Goal: Task Accomplishment & Management: Manage account settings

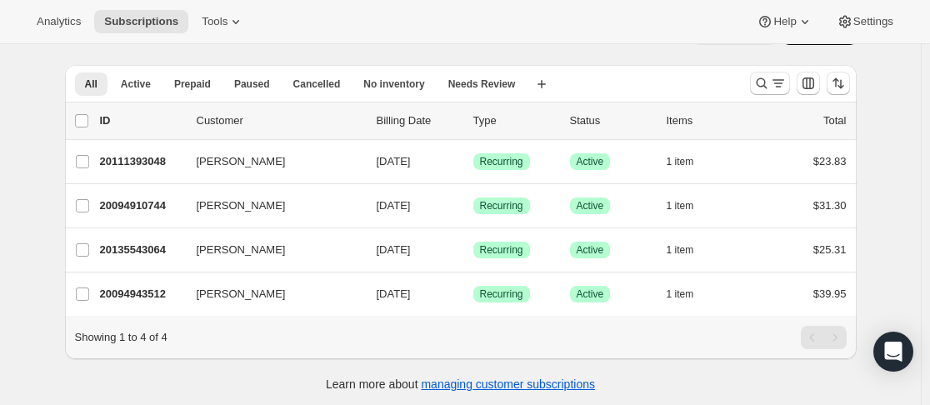
scroll to position [59, 0]
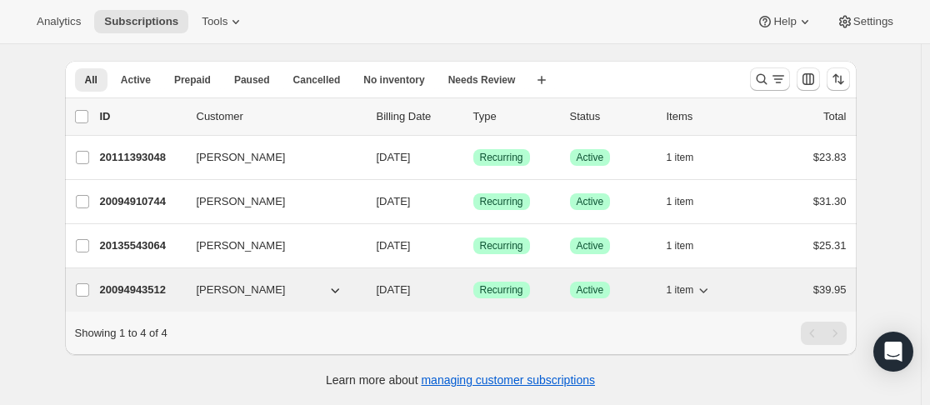
click at [148, 282] on p "20094943512" at bounding box center [141, 290] width 83 height 17
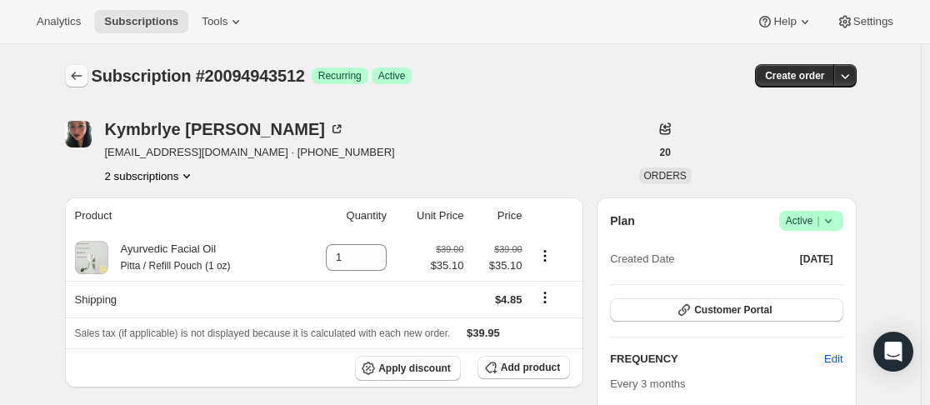
click at [78, 72] on icon "Subscriptions" at bounding box center [76, 76] width 17 height 17
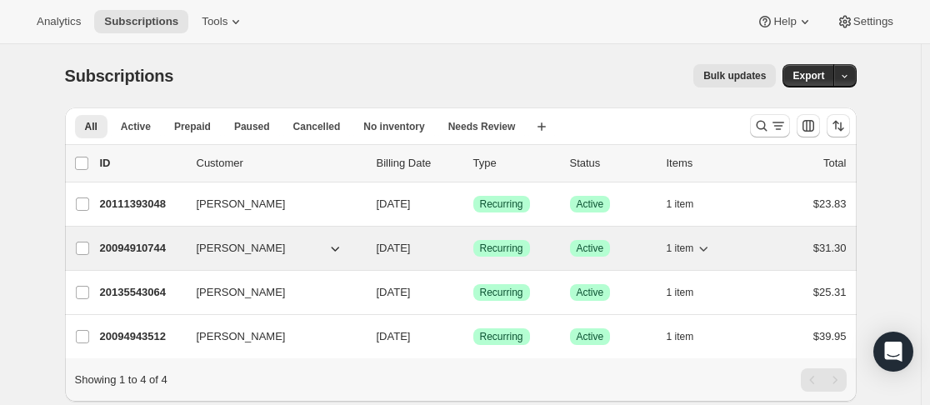
click at [144, 243] on p "20094910744" at bounding box center [141, 248] width 83 height 17
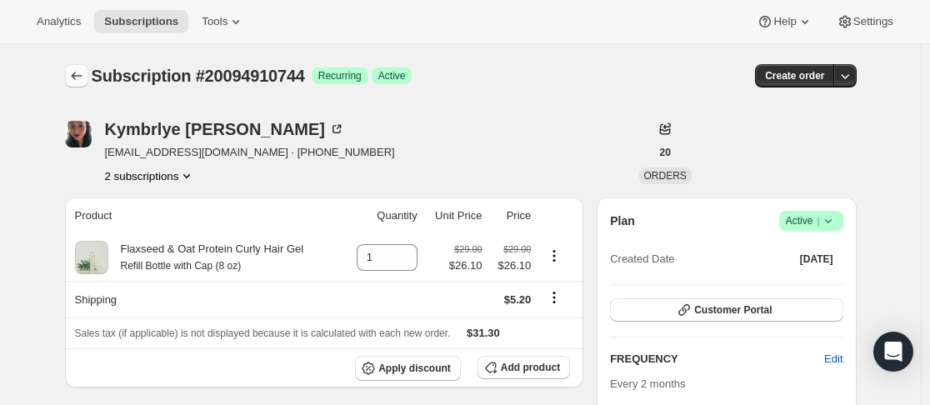
click at [83, 68] on icon "Subscriptions" at bounding box center [76, 76] width 17 height 17
